Goal: Transaction & Acquisition: Purchase product/service

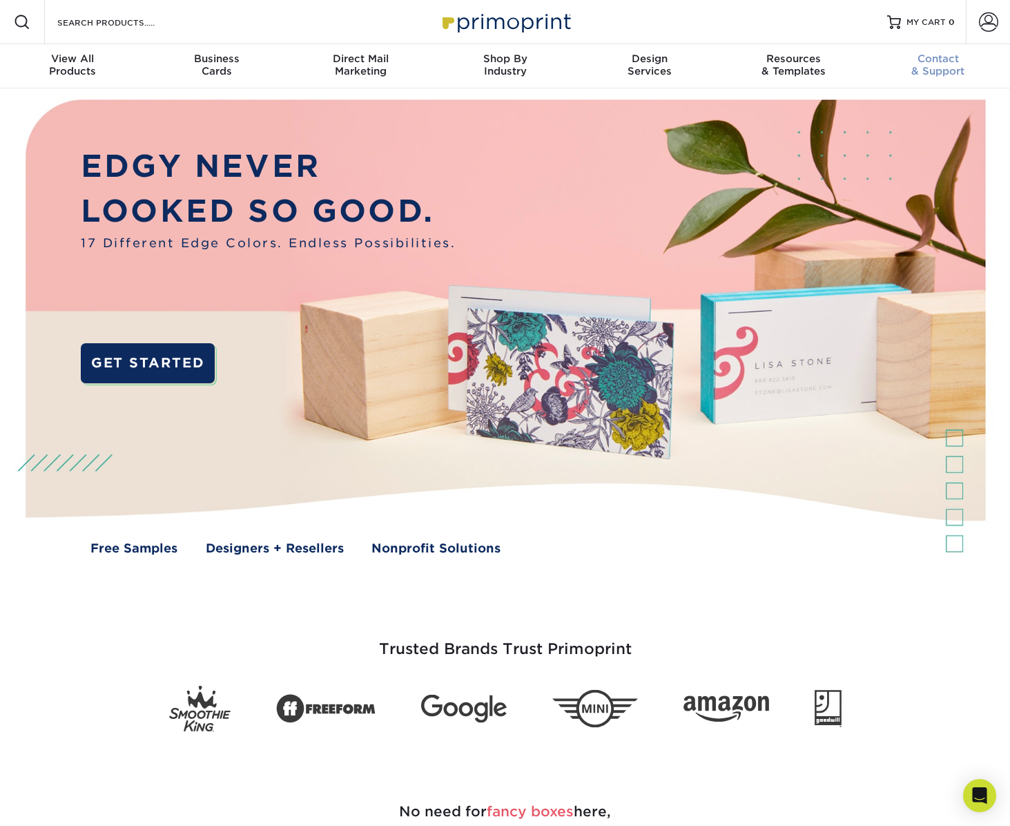
click at [935, 59] on span "Contact" at bounding box center [938, 58] width 144 height 12
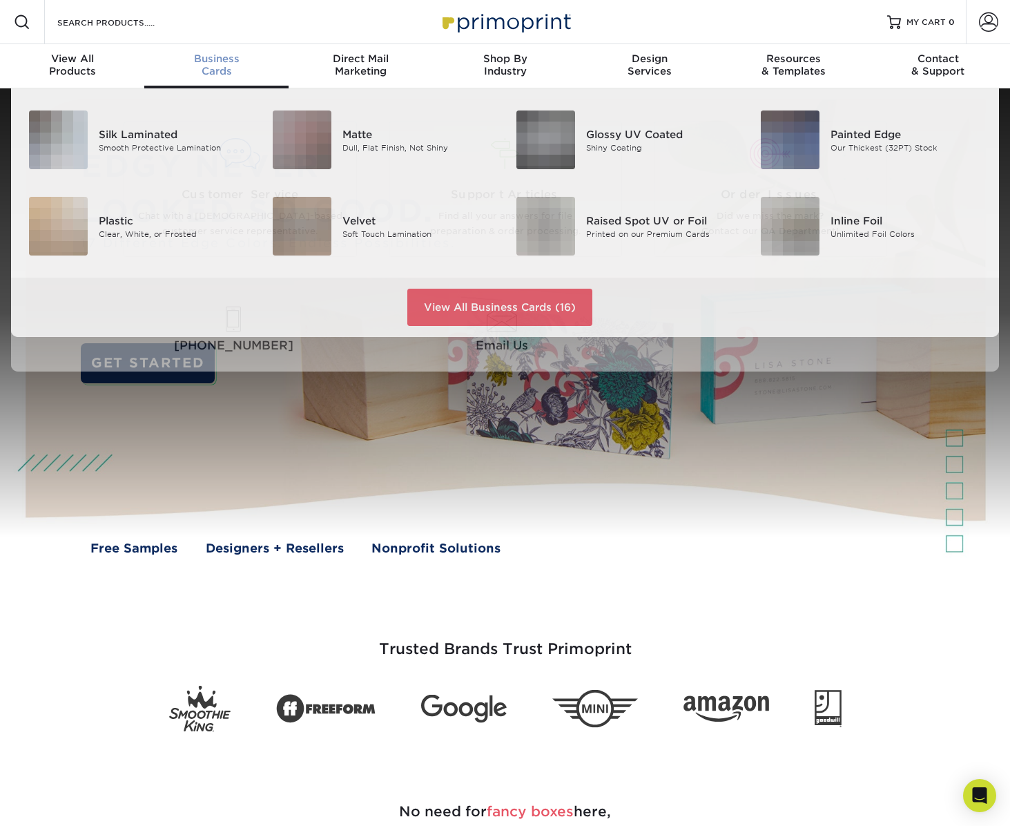
click at [208, 61] on span "Business" at bounding box center [216, 58] width 144 height 12
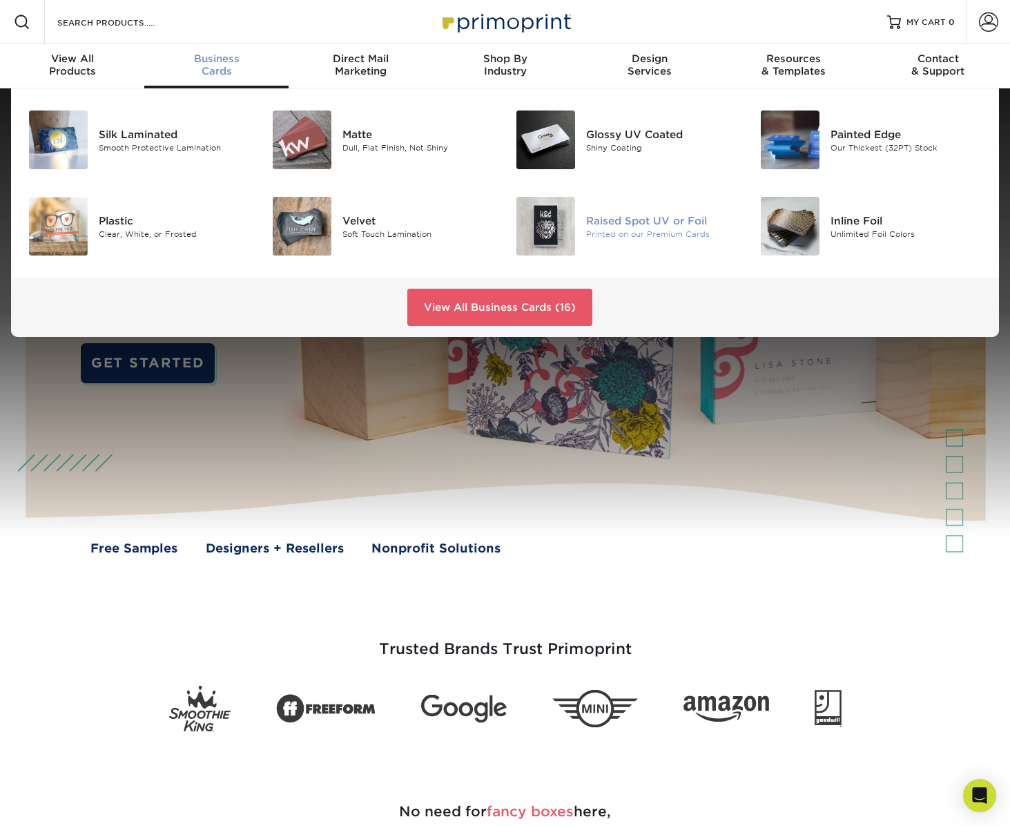
click at [636, 221] on div "Raised Spot UV or Foil" at bounding box center [662, 220] width 153 height 15
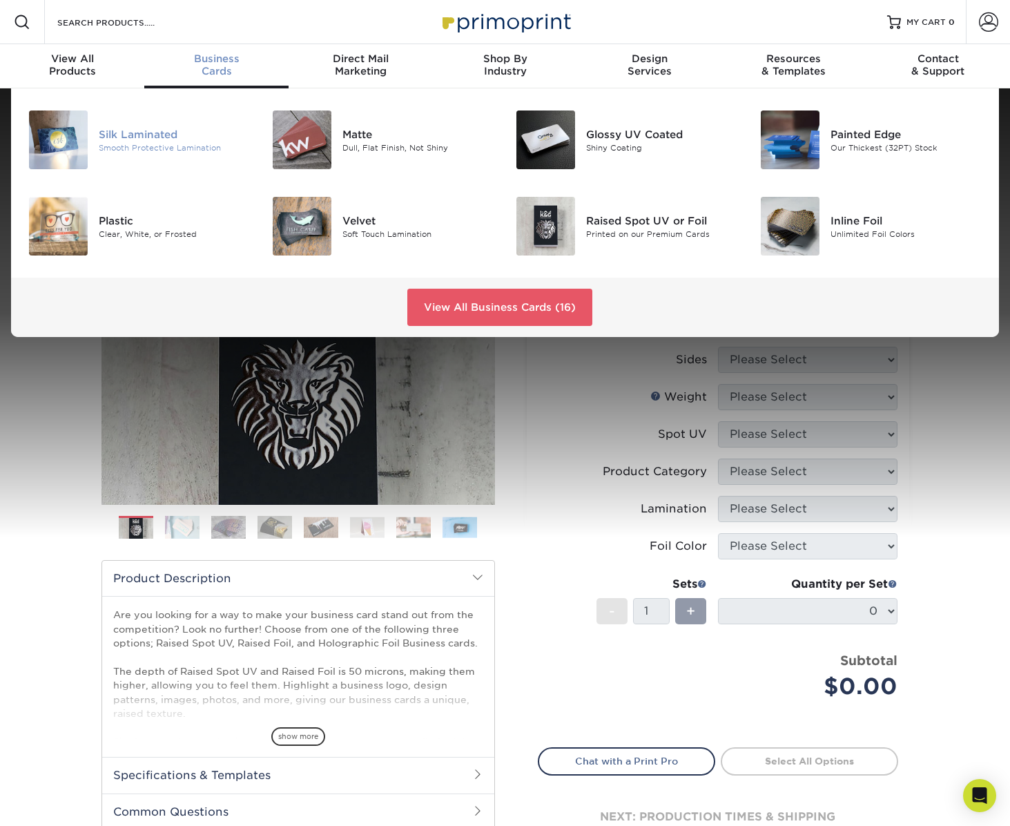
click at [68, 136] on img at bounding box center [58, 139] width 59 height 59
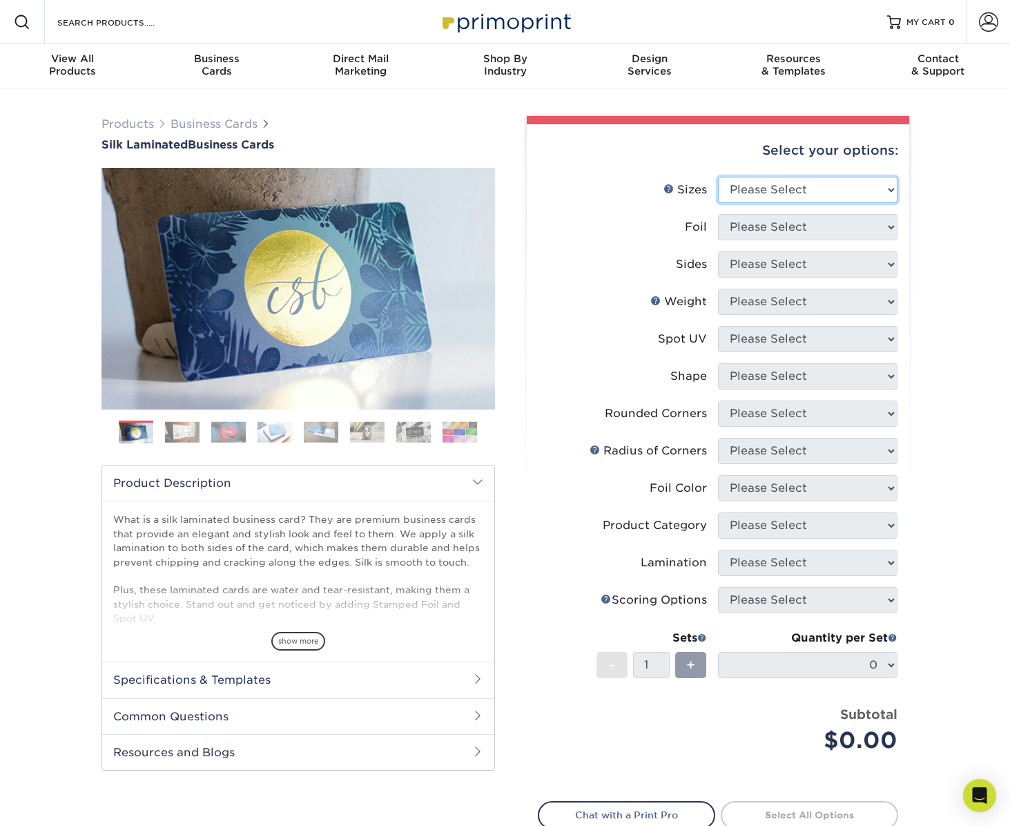
click at [820, 184] on select "Please Select 1.5" x 3.5" - Mini 1.75" x 3.5" - Mini 2" x 2" - Square 2" x 3" -…" at bounding box center [807, 190] width 179 height 26
select select "2.00x3.50"
click at [802, 229] on select "Please Select Yes No" at bounding box center [807, 227] width 179 height 26
click at [791, 226] on select "Please Select Yes No" at bounding box center [807, 227] width 179 height 26
select select "0"
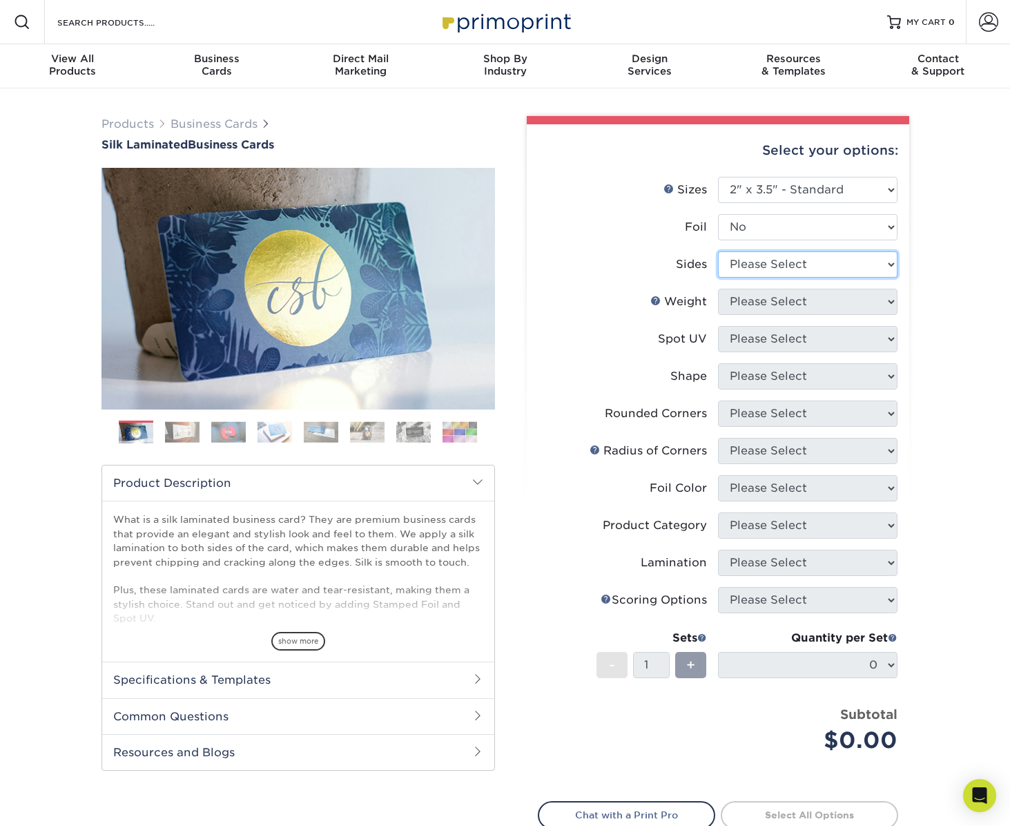
click at [802, 269] on select "Please Select Print Both Sides Print Front Only" at bounding box center [807, 264] width 179 height 26
select select "13abbda7-1d64-4f25-8bb2-c179b224825d"
click at [806, 306] on select "Please Select 16PT" at bounding box center [807, 302] width 179 height 26
select select "16PT"
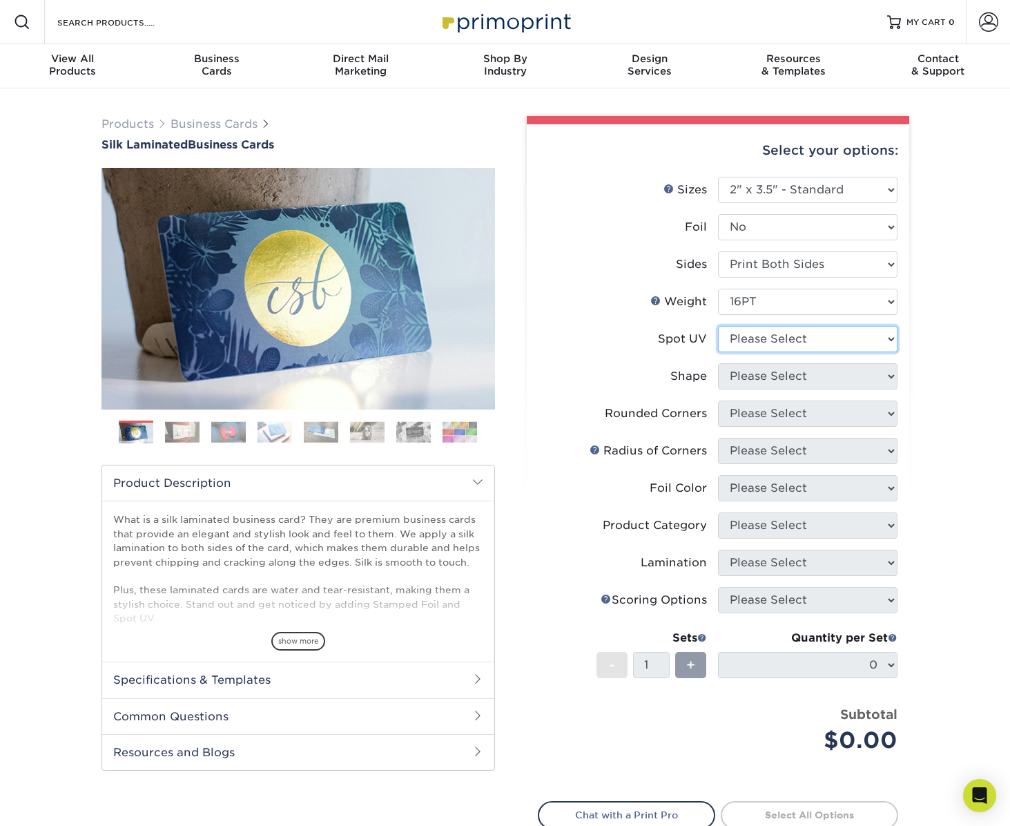
click at [810, 343] on select "Please Select No Spot UV Front and Back (Both Sides) Front Only Back Only" at bounding box center [807, 339] width 179 height 26
click at [841, 344] on select "Please Select No Spot UV Front and Back (Both Sides) Front Only Back Only" at bounding box center [807, 339] width 179 height 26
select select "3"
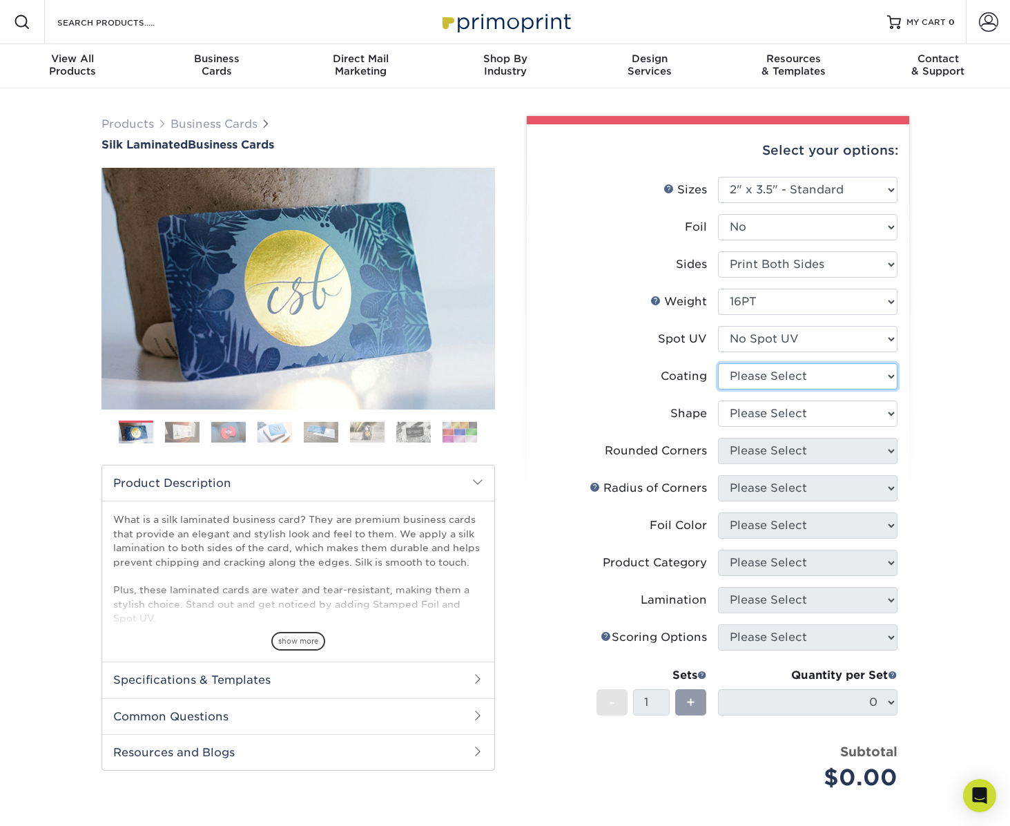
click at [848, 378] on select at bounding box center [807, 376] width 179 height 26
select select "3e7618de-abca-4bda-9f97-8b9129e913d8"
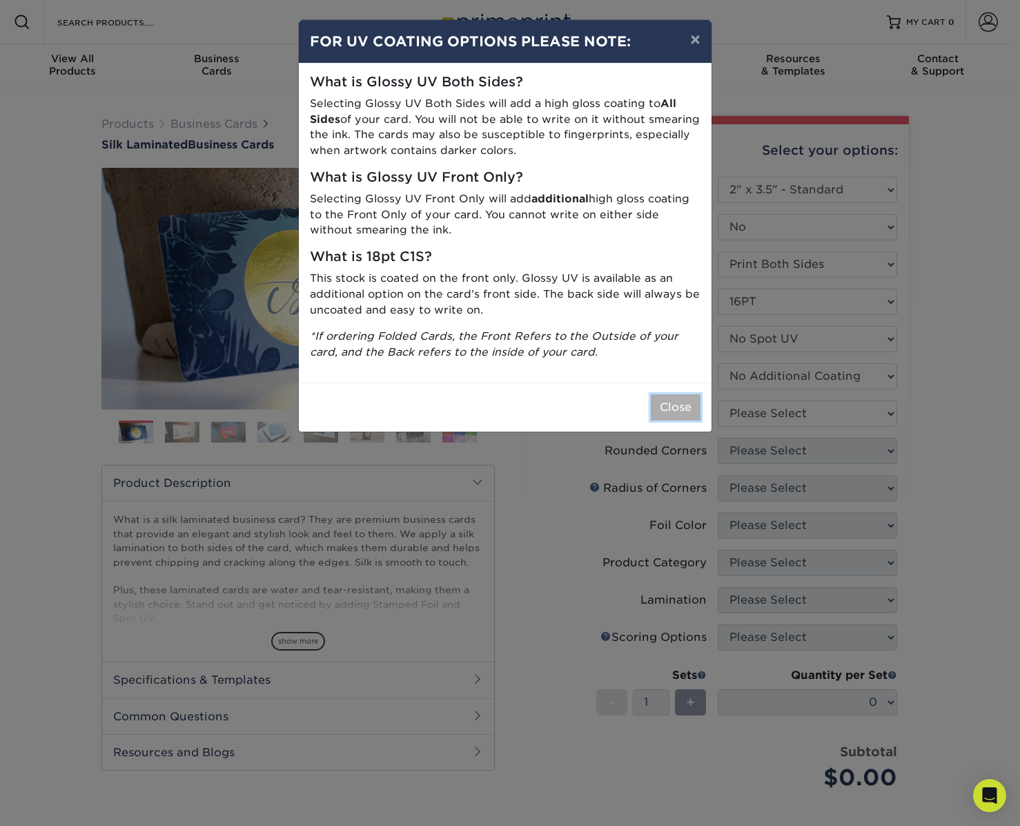
click at [675, 407] on button "Close" at bounding box center [676, 407] width 50 height 26
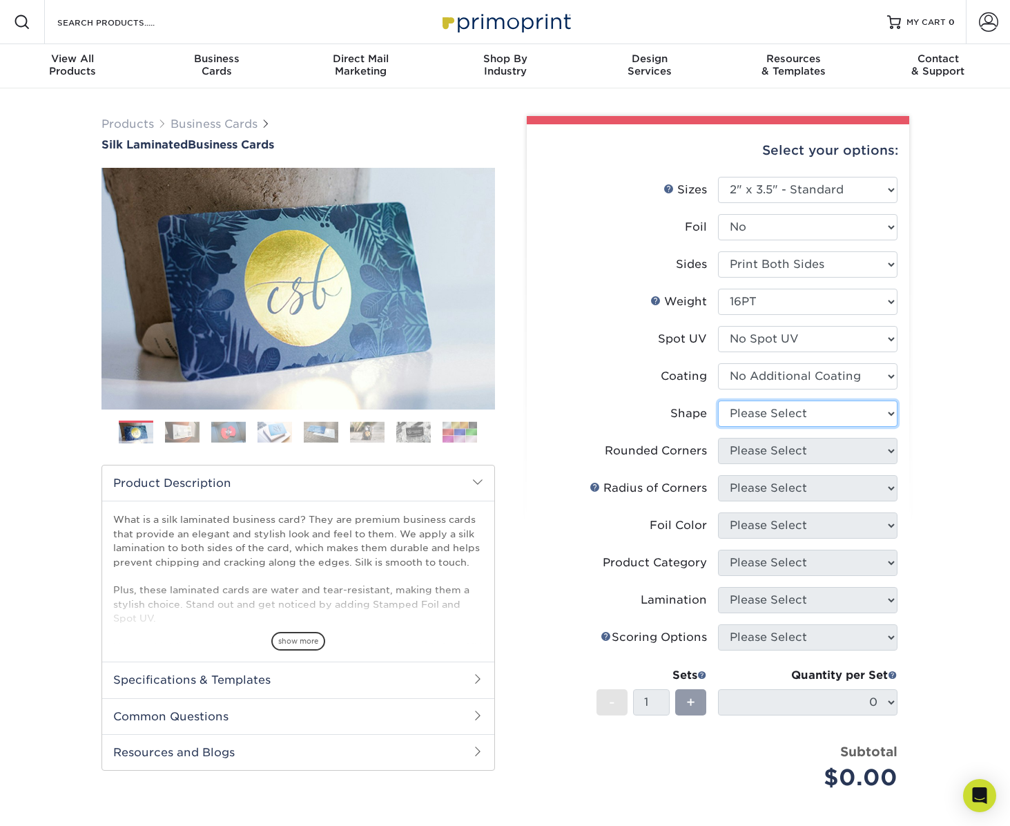
click at [857, 407] on select "Please Select Standard Oval" at bounding box center [807, 413] width 179 height 26
select select "standard"
click at [854, 453] on select "Please Select Yes - Round 2 Corners Yes - Round 4 Corners No" at bounding box center [807, 451] width 179 height 26
select select "0"
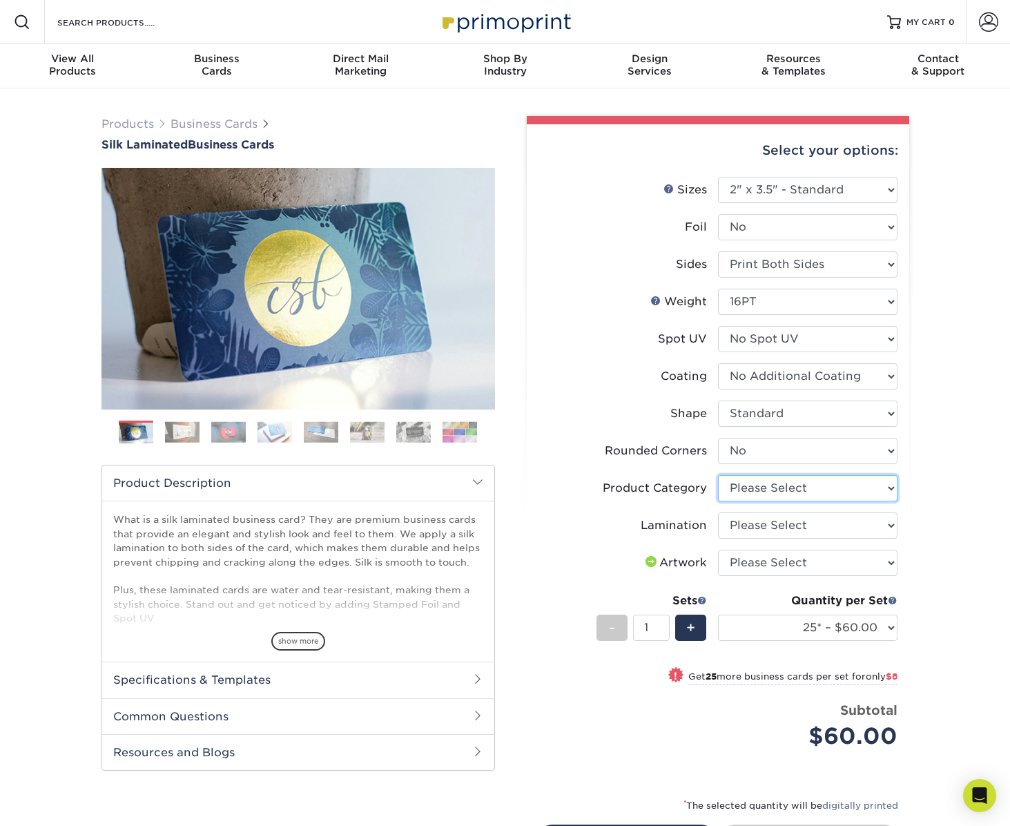
click at [879, 489] on select "Please Select Business Cards" at bounding box center [807, 488] width 179 height 26
select select "3b5148f1-0588-4f88-a218-97bcfdce65c1"
click at [859, 524] on select "Please Select Silk" at bounding box center [807, 525] width 179 height 26
select select "ccacb42f-45f7-42d3-bbd3-7c8421cf37f0"
click at [850, 559] on select "Please Select I will upload files I need a design - $100" at bounding box center [807, 562] width 179 height 26
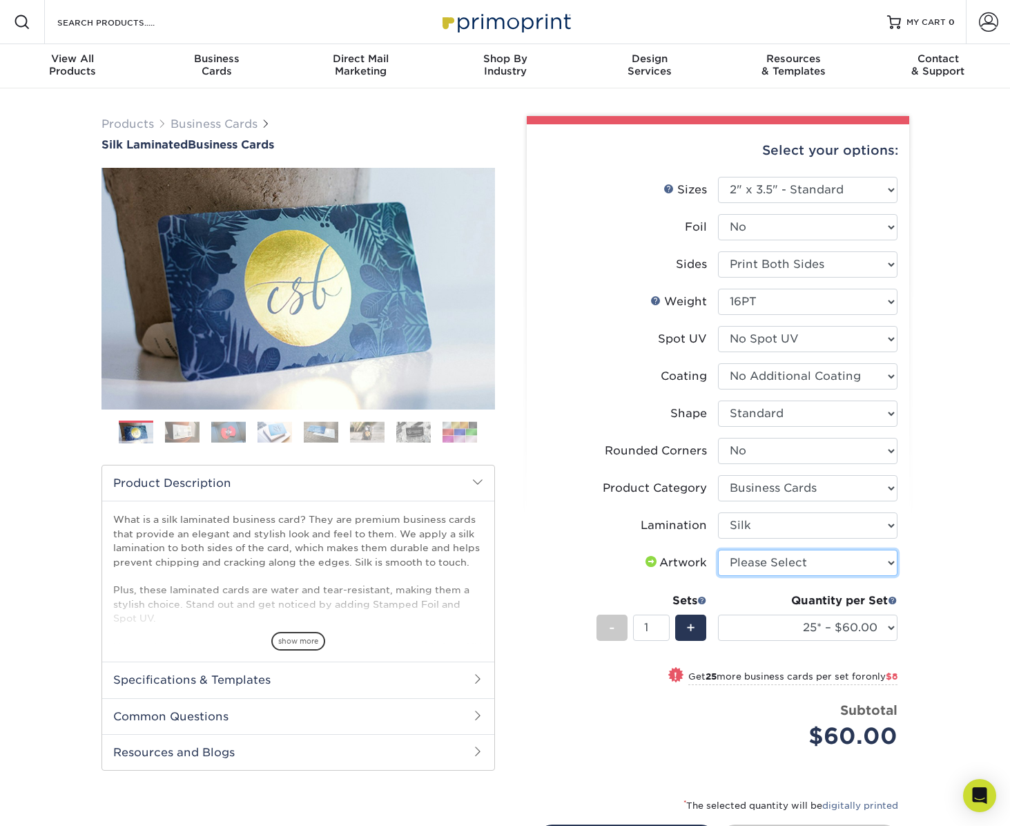
select select "upload"
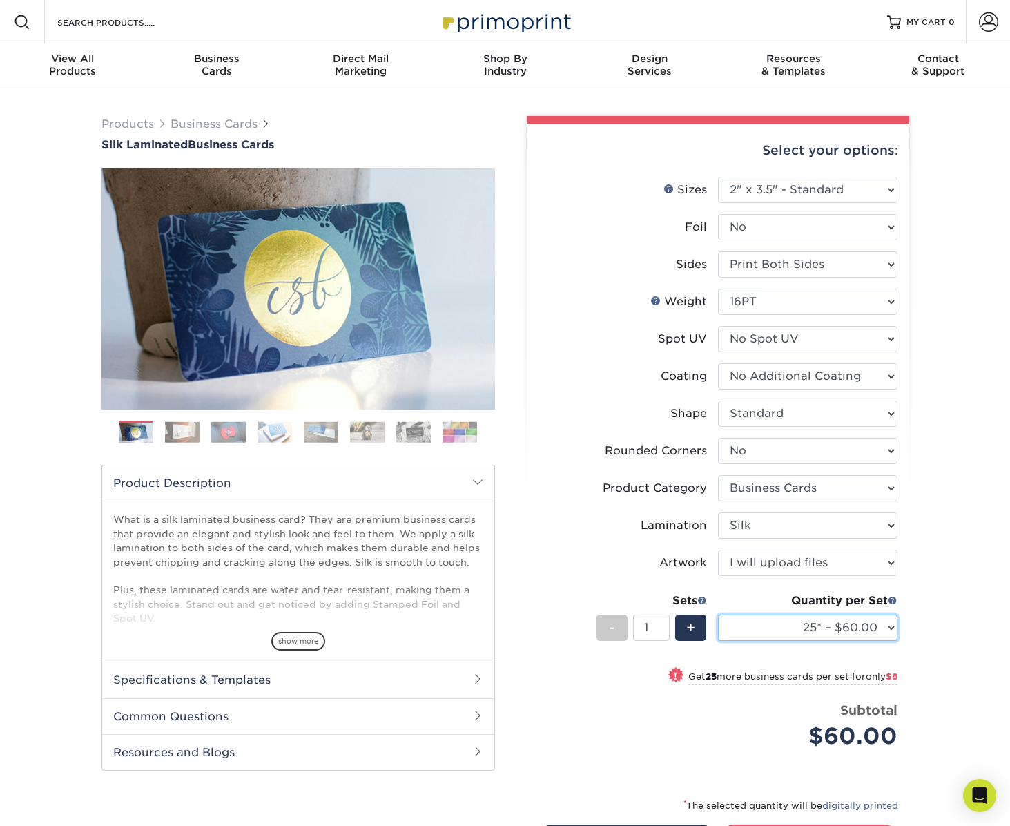
click at [887, 626] on select "25* – $60.00 50* – $68.00 75* – $76.00 100* – $84.00 250* – $92.00 500 – $96.00…" at bounding box center [807, 627] width 179 height 26
select select "1000 – $128.00"
